Goal: Information Seeking & Learning: Learn about a topic

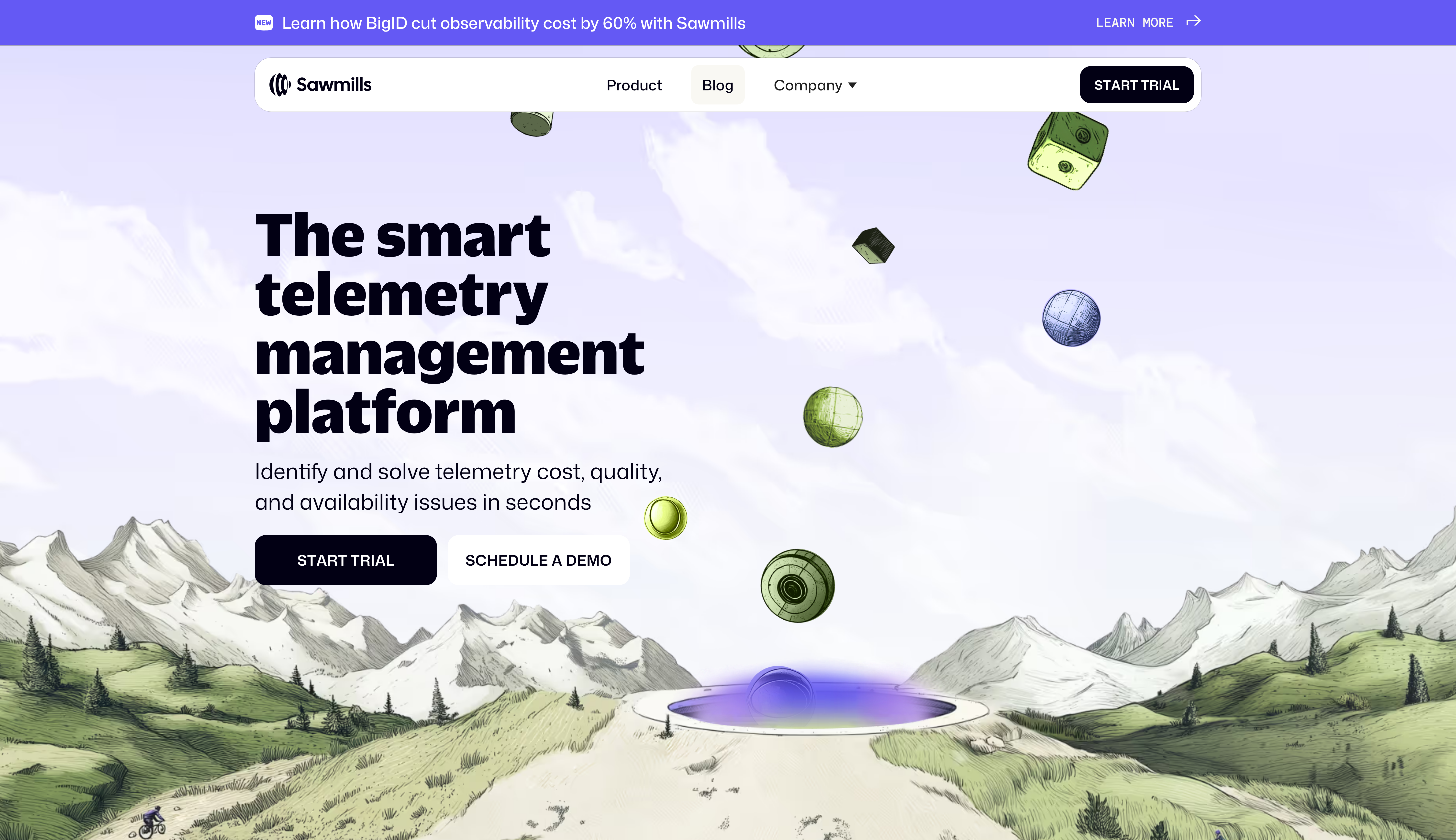
click at [707, 76] on link "Blog" at bounding box center [718, 85] width 54 height 40
